Goal: Information Seeking & Learning: Learn about a topic

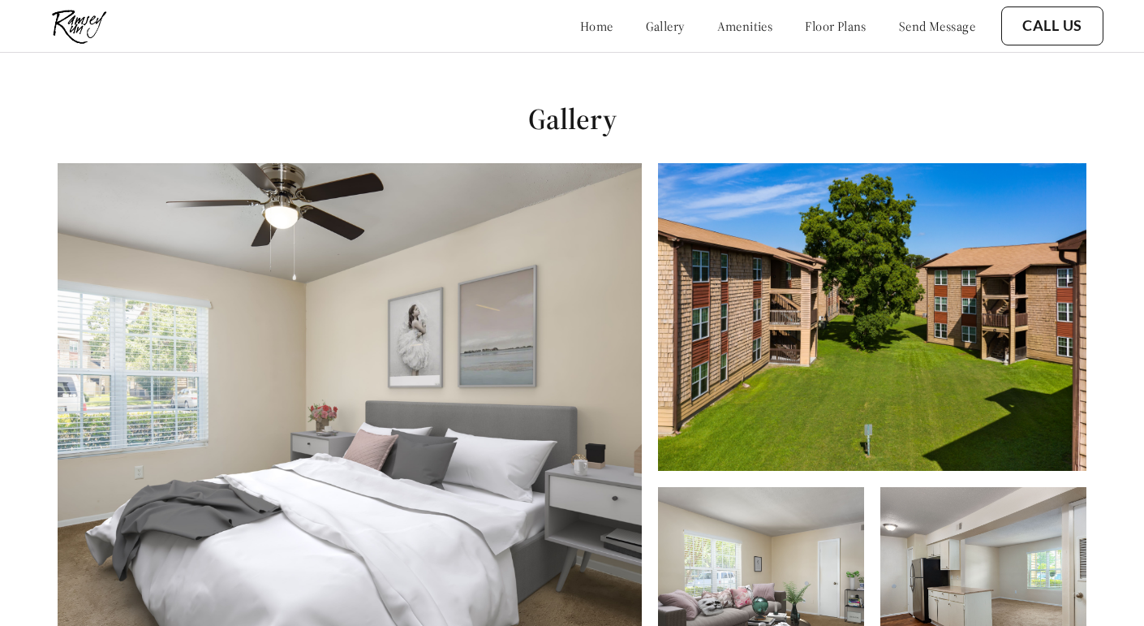
scroll to position [626, 0]
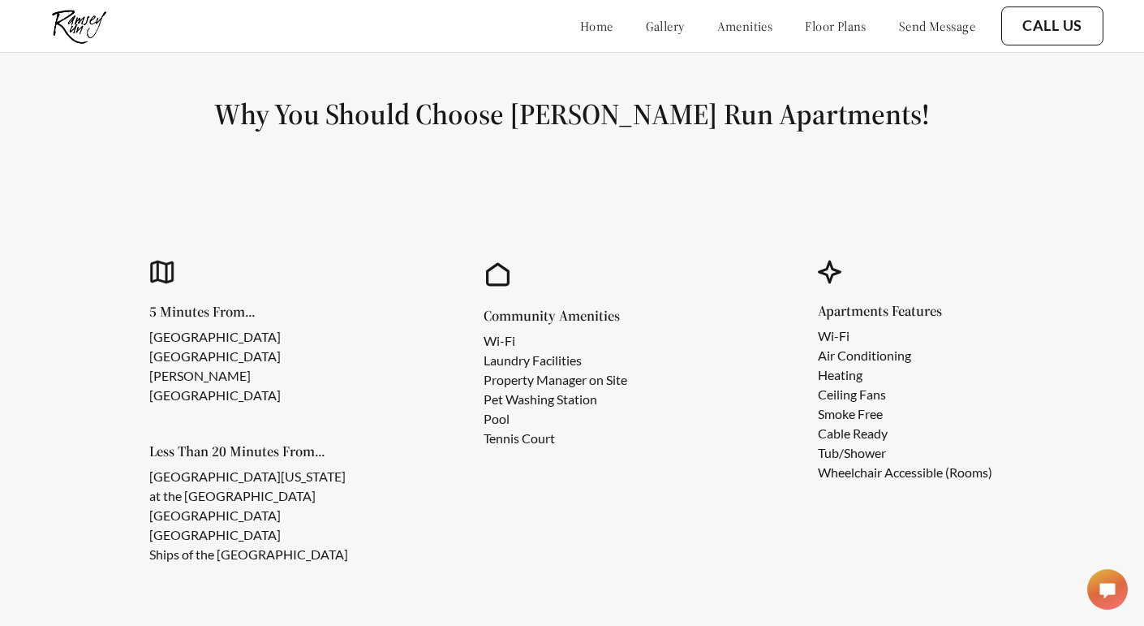
scroll to position [1348, 0]
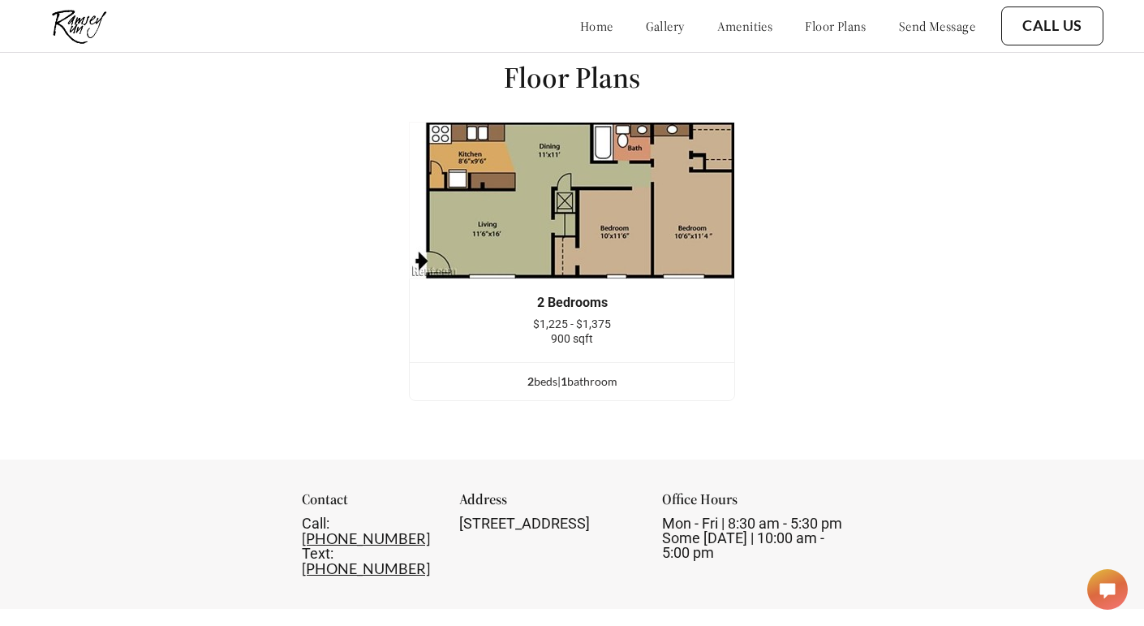
scroll to position [1993, 0]
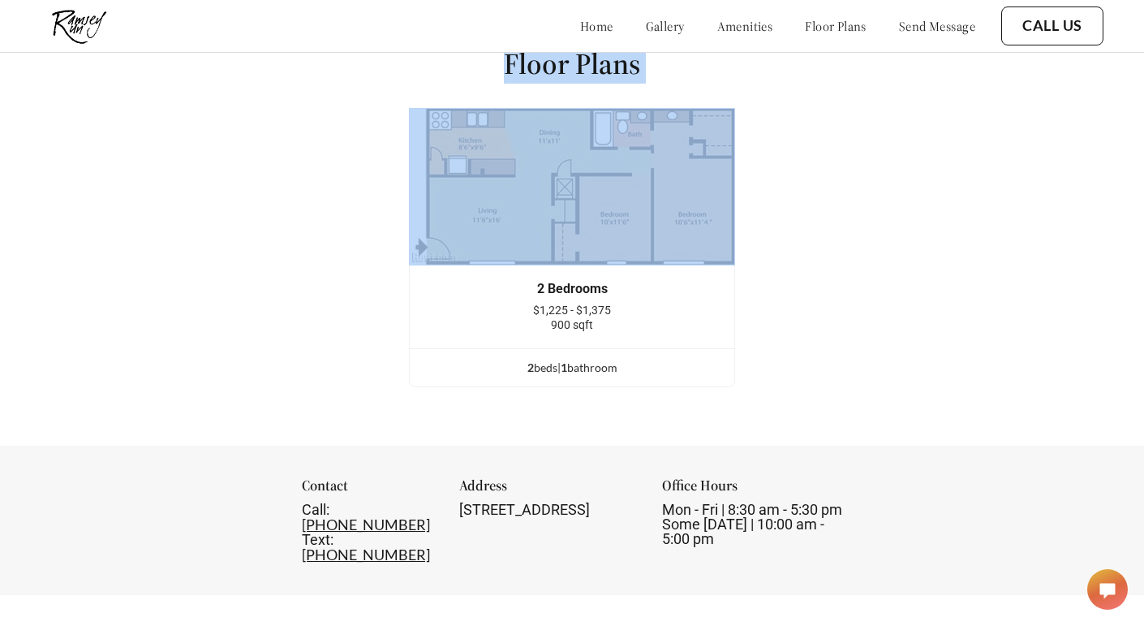
drag, startPoint x: 494, startPoint y: 70, endPoint x: 723, endPoint y: 58, distance: 229.1
click at [728, 61] on div "Floor Plans 2 Bedrooms $1,225 - $1,375 900 sqft 2 bed s | 1 bathroom 2 Bedrooms…" at bounding box center [572, 222] width 1144 height 445
copy div "Floor Plans 2 Bedrooms $1,225 - $1,375 900 sqft 2 bed s | 1 bathroom"
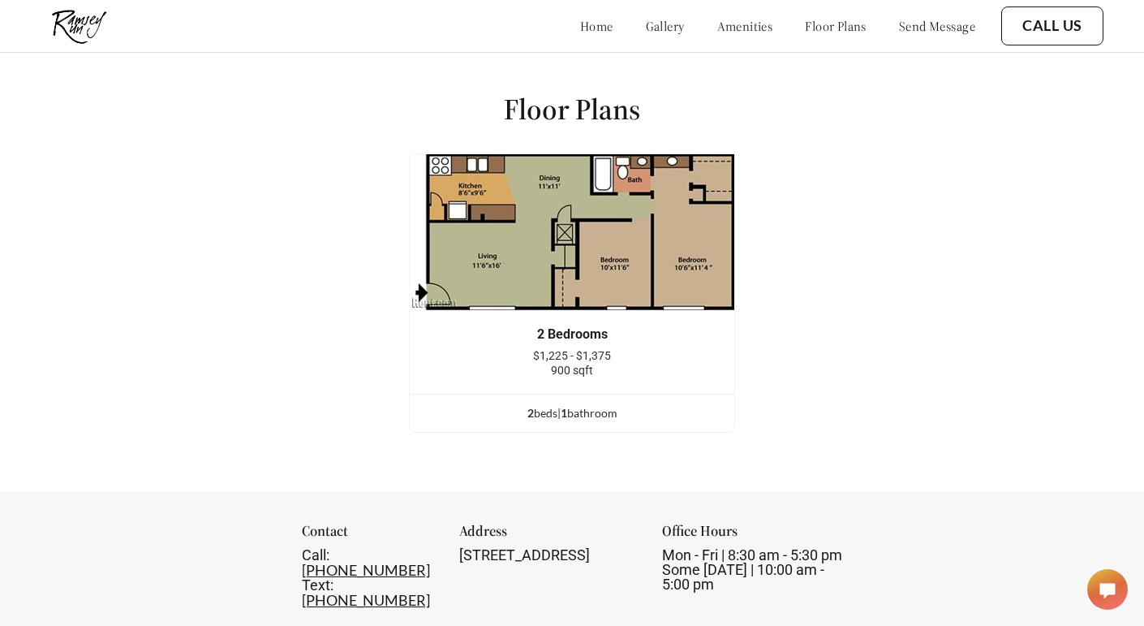
scroll to position [1961, 0]
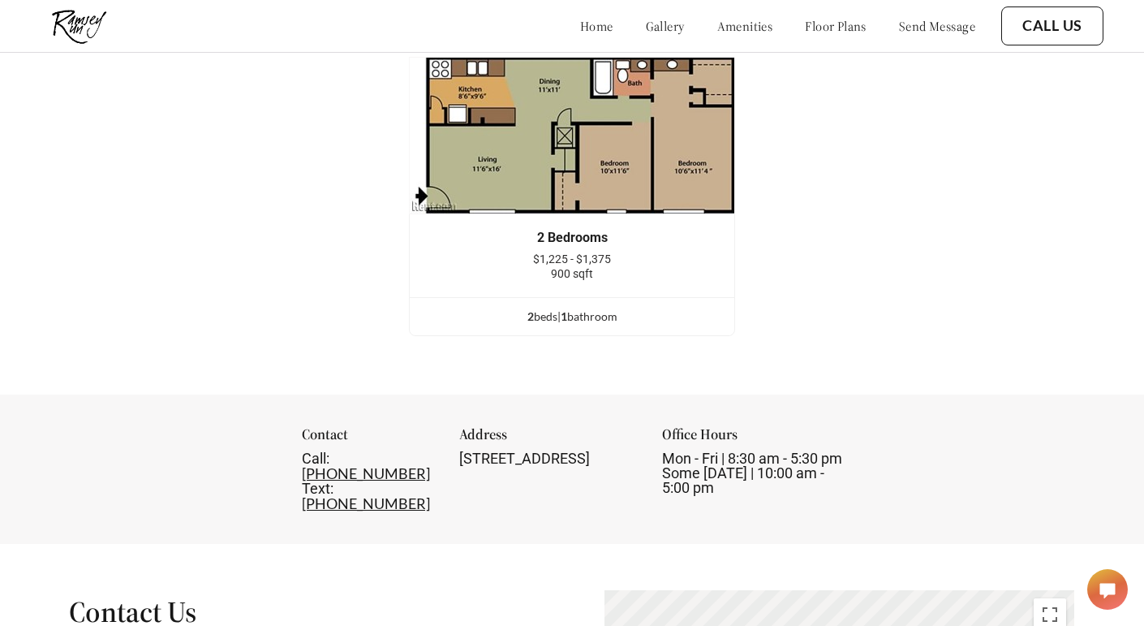
scroll to position [2047, 0]
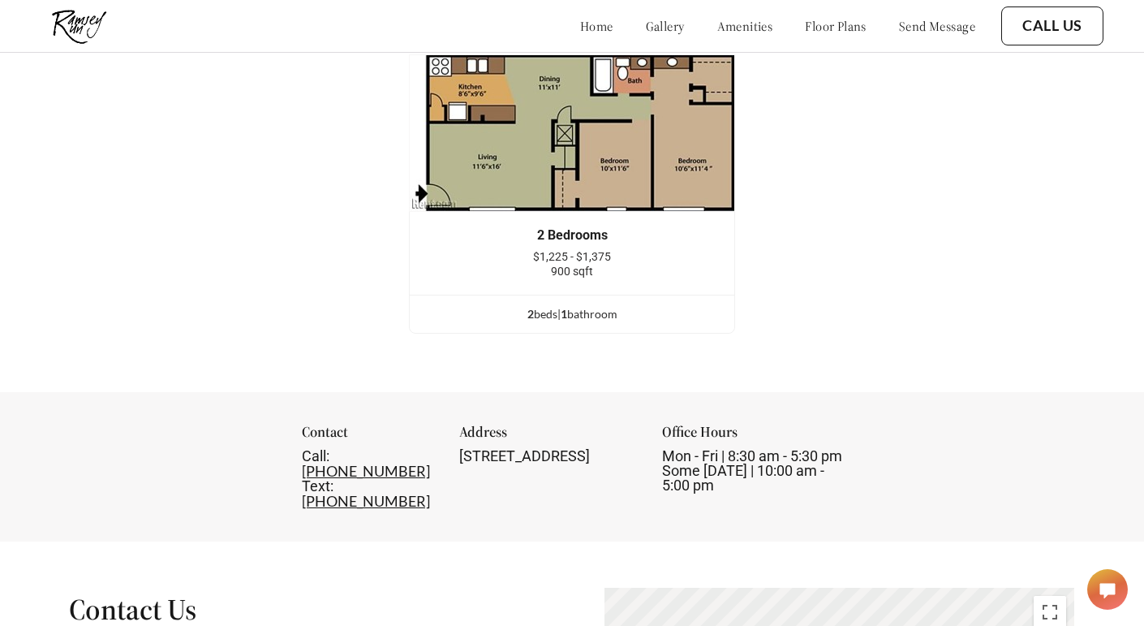
click at [302, 426] on div "Contact" at bounding box center [369, 436] width 135 height 24
copy div "Contact"
